Goal: Transaction & Acquisition: Purchase product/service

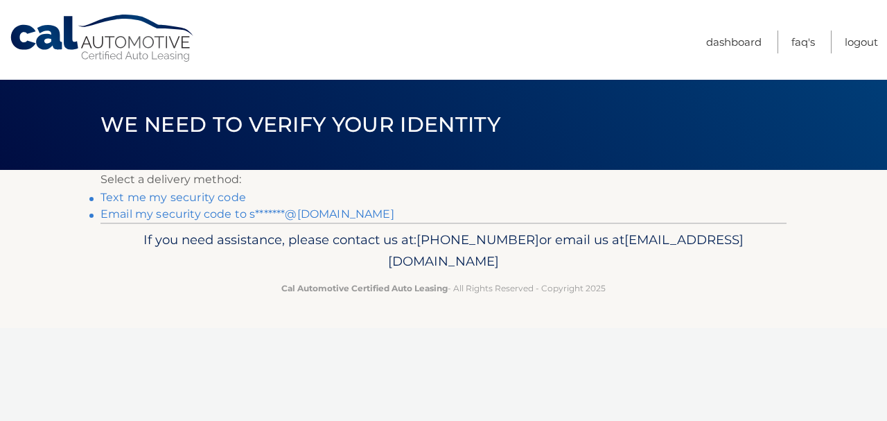
click at [267, 220] on link "Email my security code to s*******@gmail.com" at bounding box center [247, 213] width 294 height 13
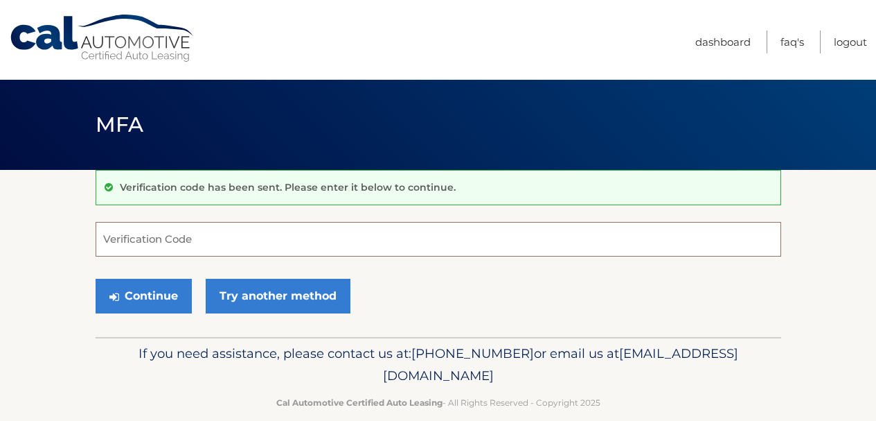
click at [156, 235] on input "Verification Code" at bounding box center [439, 239] width 686 height 35
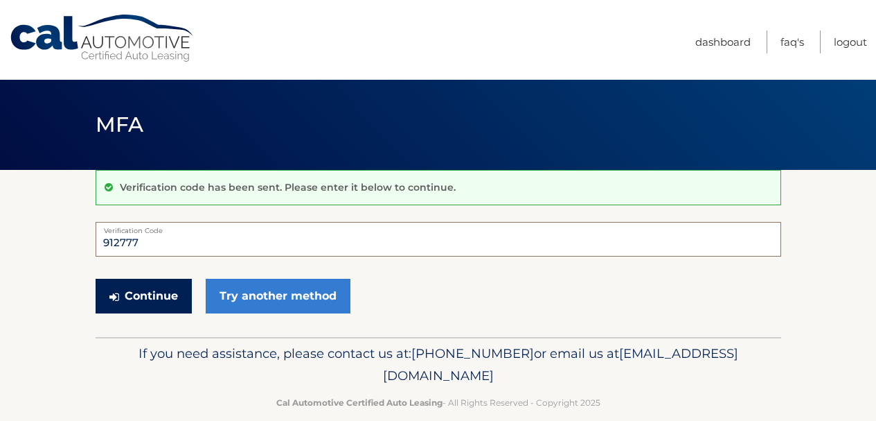
type input "912777"
click at [164, 306] on button "Continue" at bounding box center [144, 296] width 96 height 35
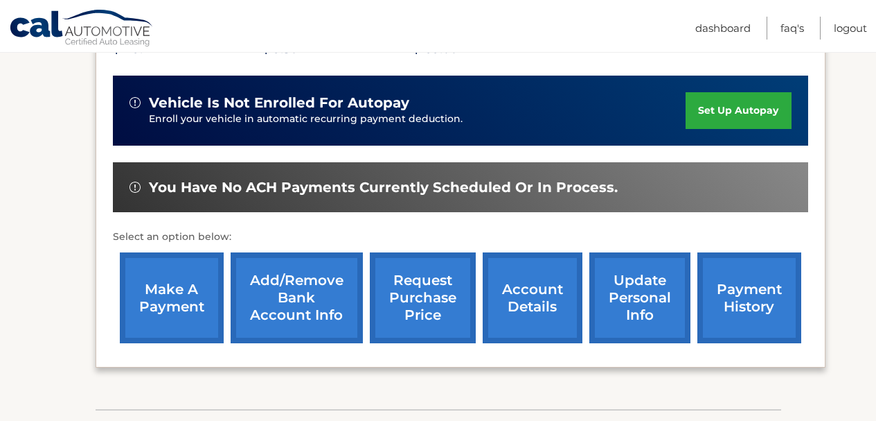
scroll to position [346, 0]
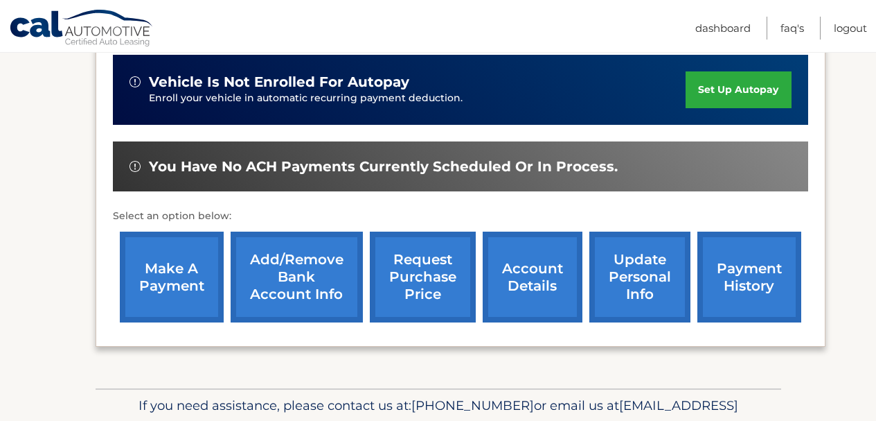
click at [722, 281] on link "payment history" at bounding box center [750, 276] width 104 height 91
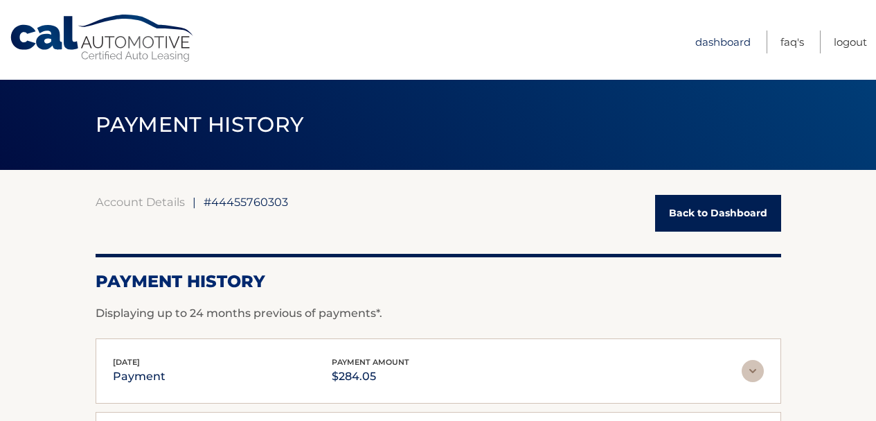
click at [703, 42] on link "Dashboard" at bounding box center [723, 41] width 55 height 23
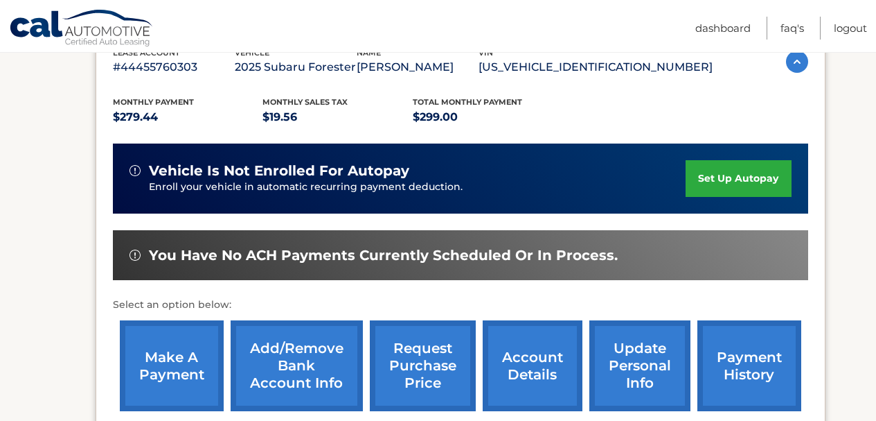
scroll to position [277, 0]
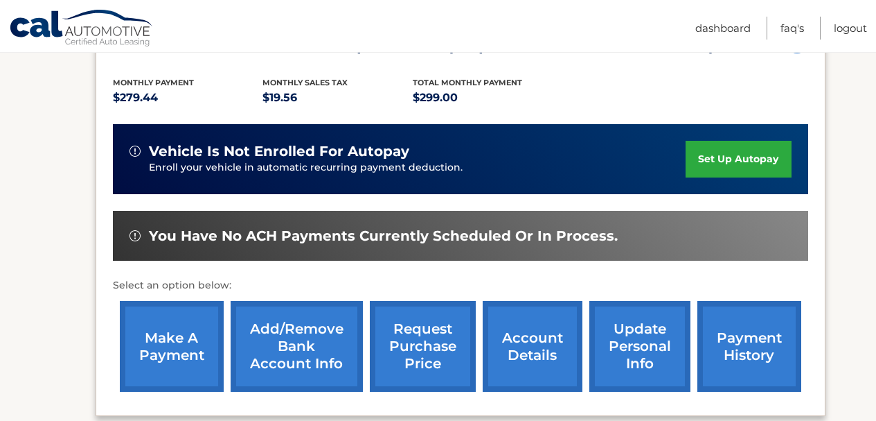
click at [175, 337] on link "make a payment" at bounding box center [172, 346] width 104 height 91
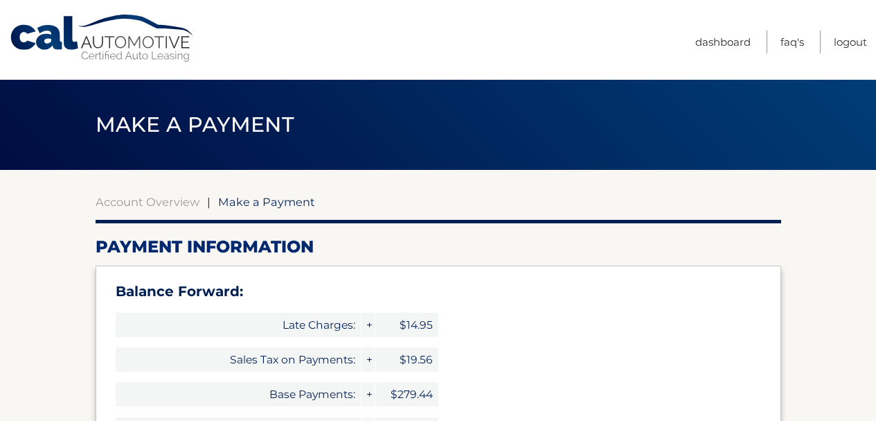
select select "YjNjNTM4MDItNDViNC00MGZmLThjNDEtN2YzZWRkY2MwNTVm"
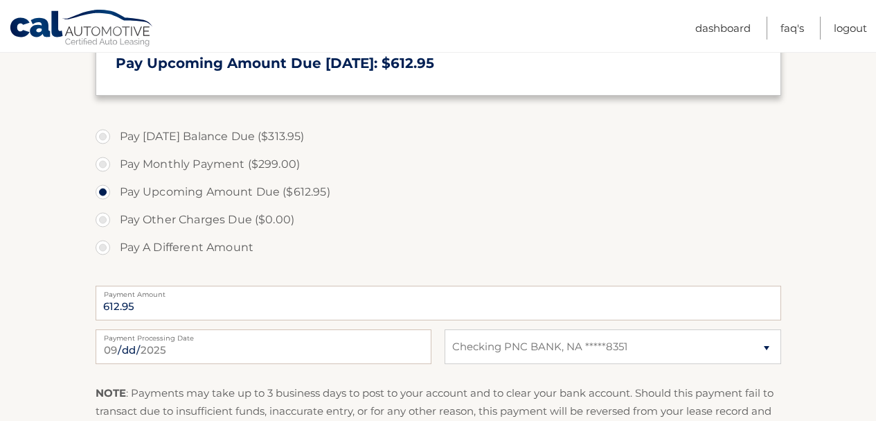
scroll to position [554, 0]
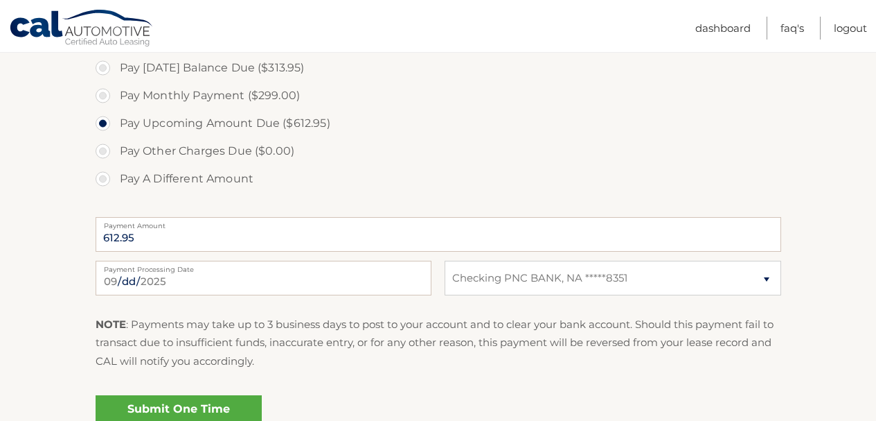
click at [102, 82] on label "Pay [DATE] Balance Due ($313.95)" at bounding box center [439, 68] width 686 height 28
click at [102, 76] on input "Pay Today's Balance Due ($313.95)" at bounding box center [108, 65] width 14 height 22
radio input "true"
type input "313.95"
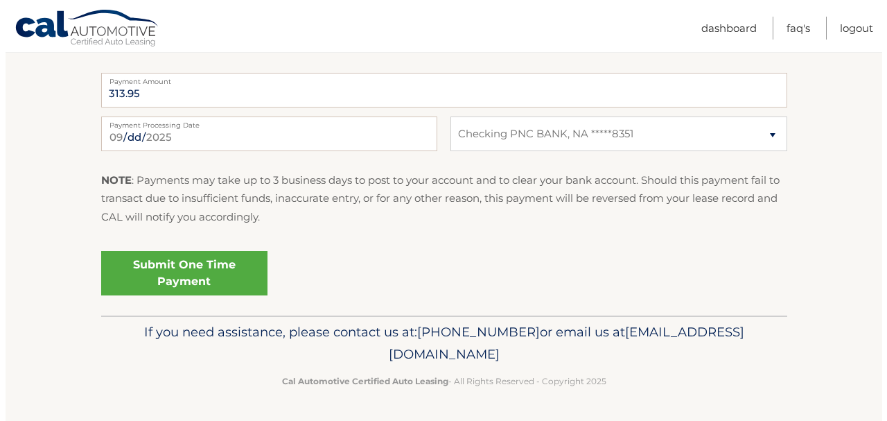
scroll to position [762, 0]
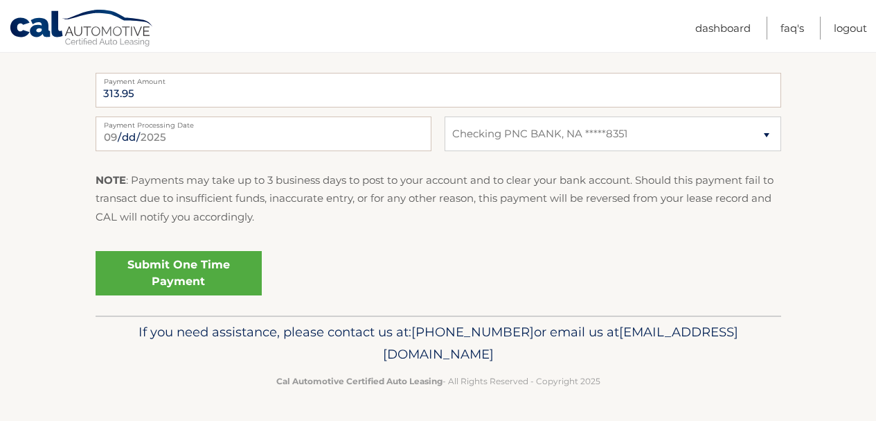
click at [229, 280] on link "Submit One Time Payment" at bounding box center [179, 273] width 166 height 44
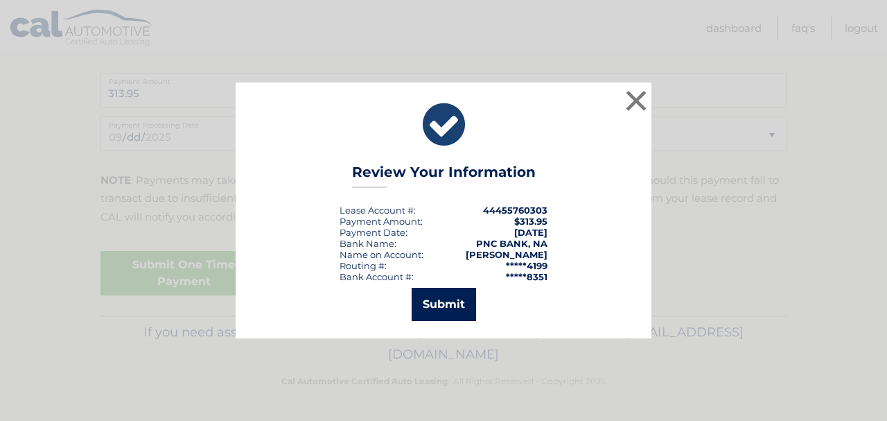
click at [427, 312] on button "Submit" at bounding box center [444, 304] width 64 height 33
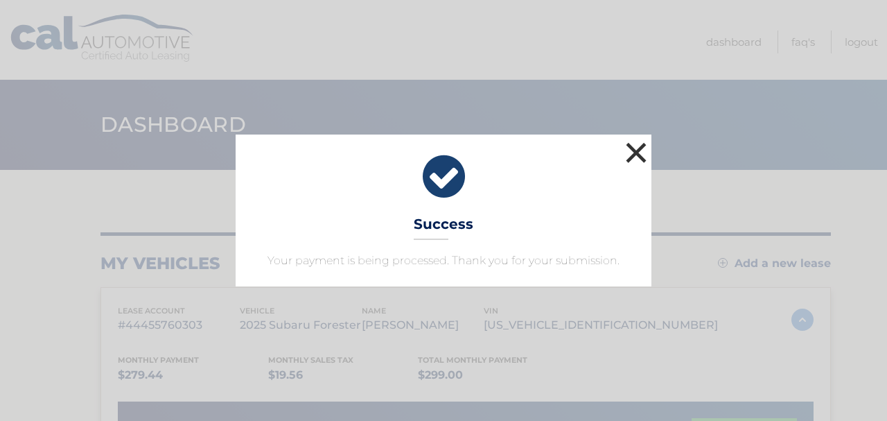
click at [628, 139] on button "×" at bounding box center [636, 153] width 28 height 28
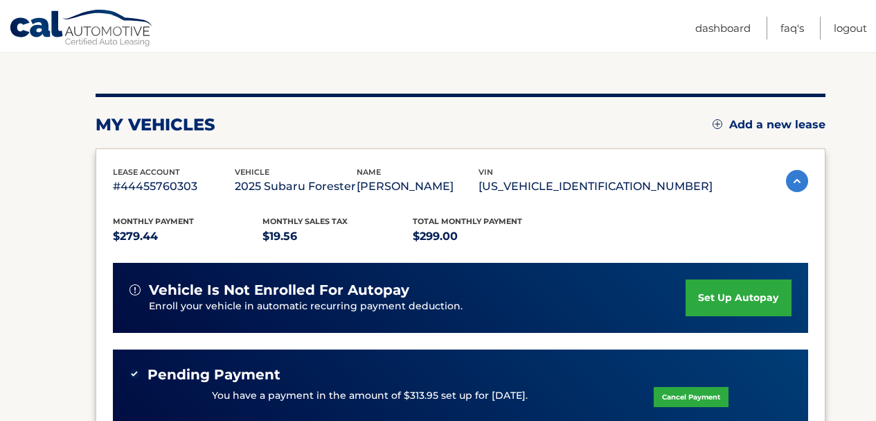
scroll to position [208, 0]
